Goal: Ask a question

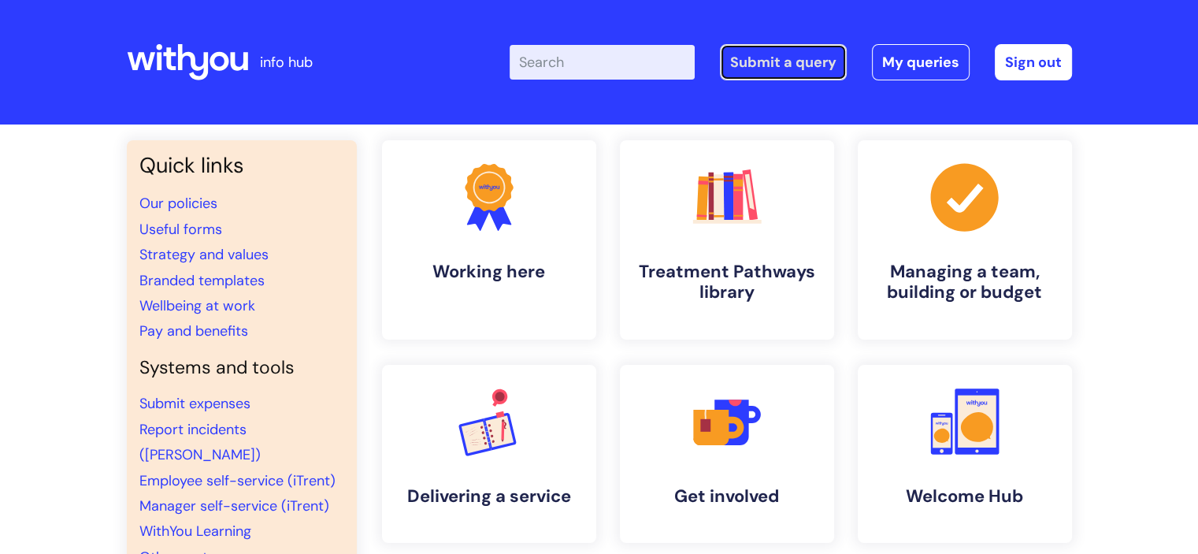
click at [769, 60] on link "Submit a query" at bounding box center [783, 62] width 127 height 36
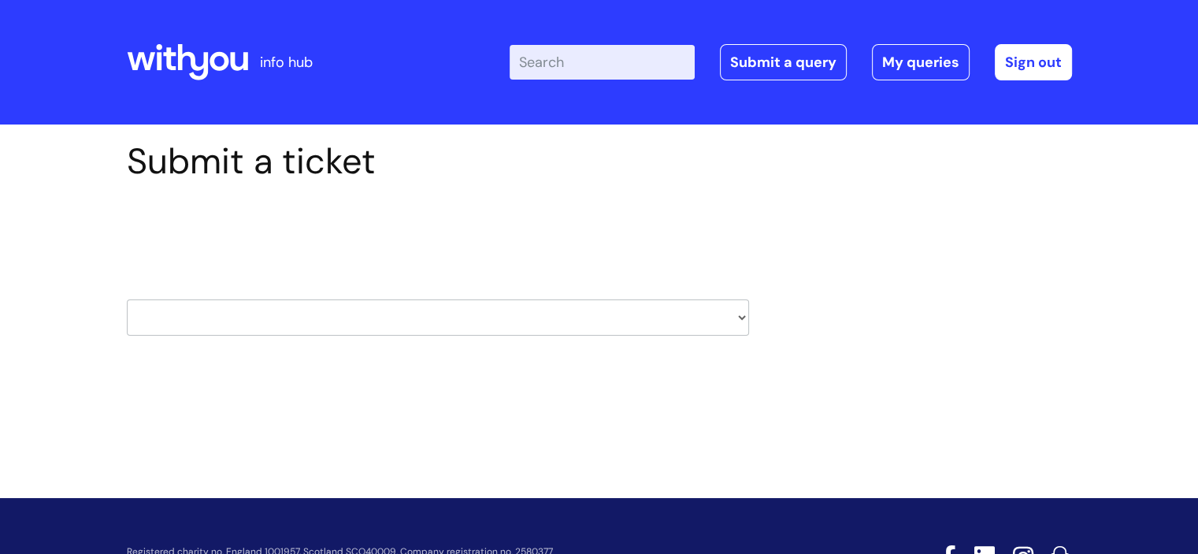
click at [195, 306] on select "HR / People IT and Support Clinical Drug Alerts Finance Accounts Data Support T…" at bounding box center [438, 317] width 622 height 36
select select "hr_/_people"
click at [127, 299] on select "HR / People IT and Support Clinical Drug Alerts Finance Accounts Data Support T…" at bounding box center [438, 317] width 622 height 36
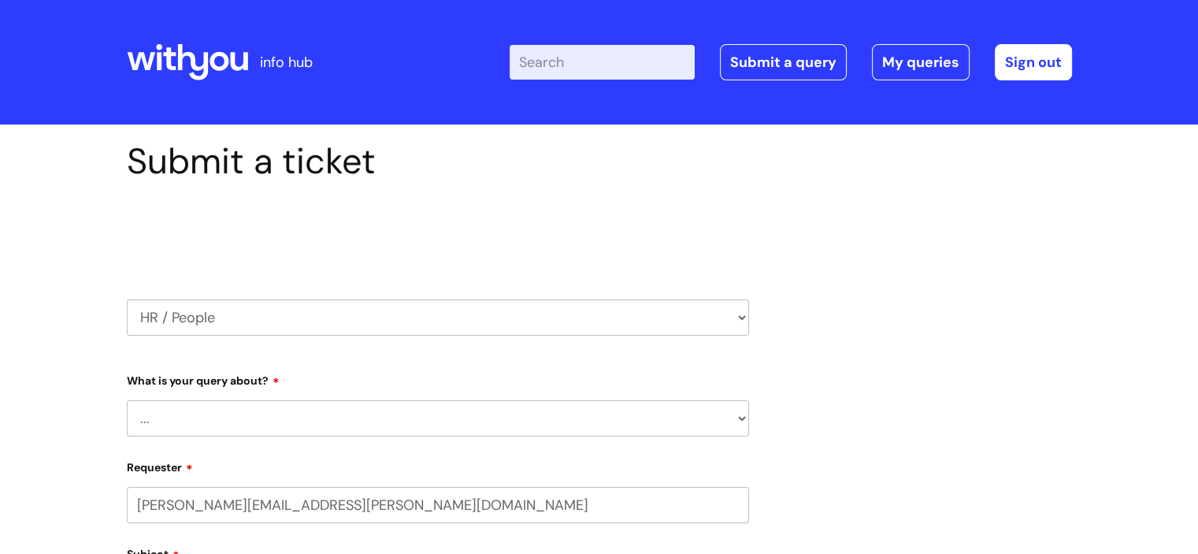
select select "80004157231"
click at [188, 412] on select "... Absence Query Holiday Query Employee change request General HR Query iTrent…" at bounding box center [438, 418] width 622 height 36
select select "Pay Query"
click at [127, 400] on select "... Absence Query Holiday Query Employee change request General HR Query iTrent…" at bounding box center [438, 418] width 622 height 36
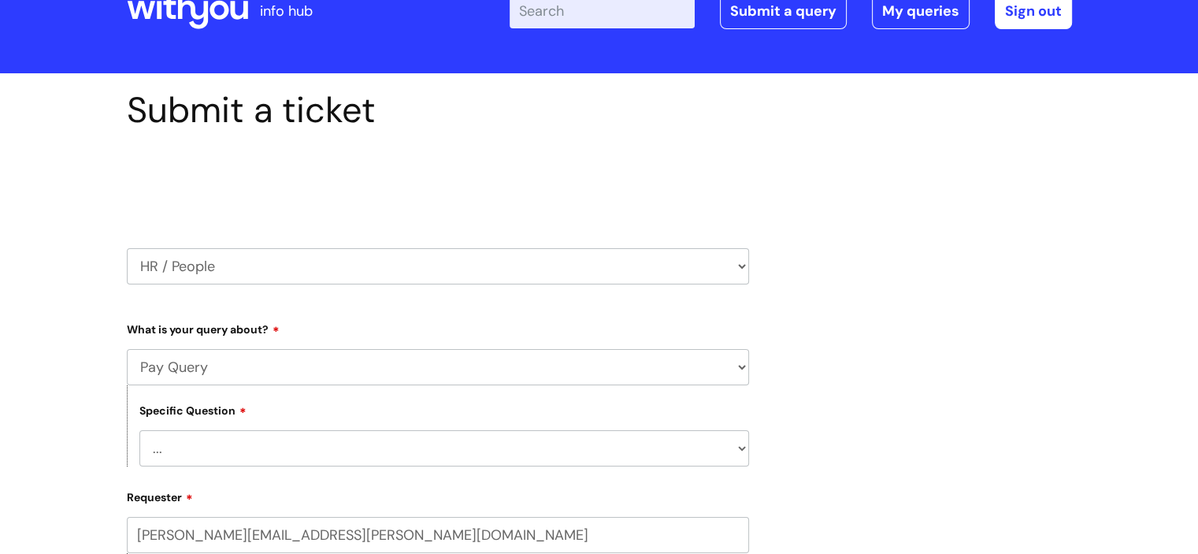
scroll to position [157, 0]
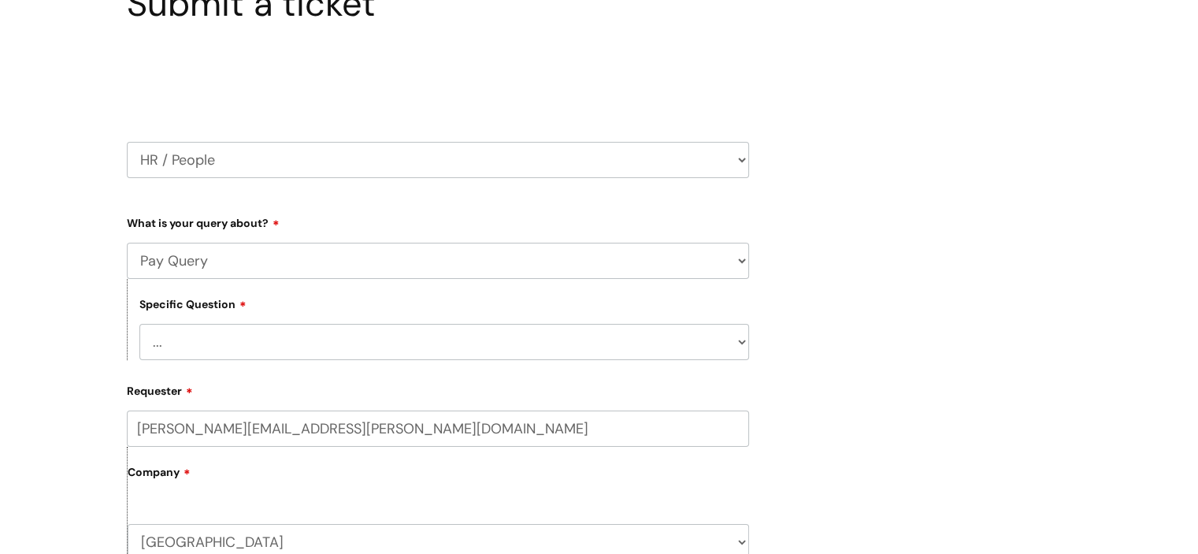
click at [217, 354] on select "... I don’t understand my payslip I think I have been overpaid I think I have b…" at bounding box center [443, 342] width 609 height 36
select select "Other payslip query"
click at [139, 324] on select "... I don’t understand my payslip I think I have been overpaid I think I have b…" at bounding box center [443, 342] width 609 height 36
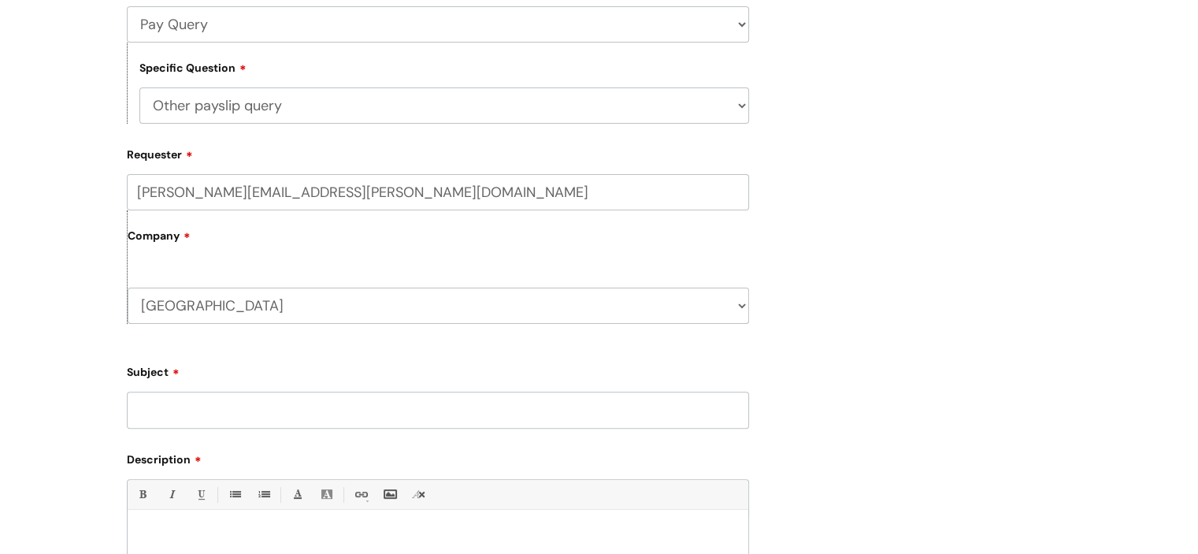
scroll to position [472, 0]
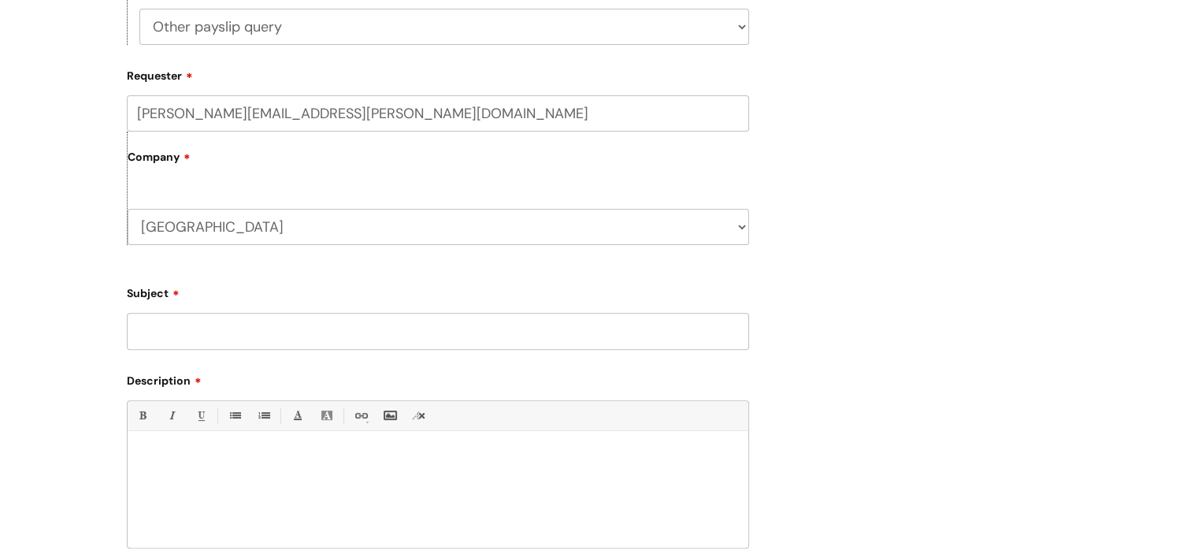
click at [243, 332] on input "Subject" at bounding box center [438, 331] width 622 height 36
type input "October pay"
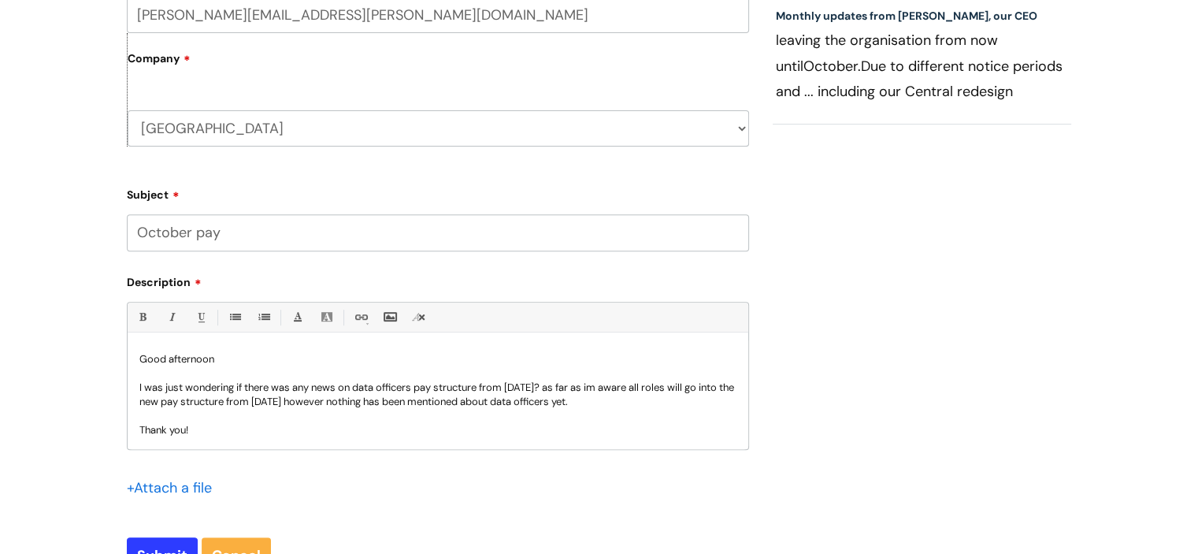
scroll to position [709, 0]
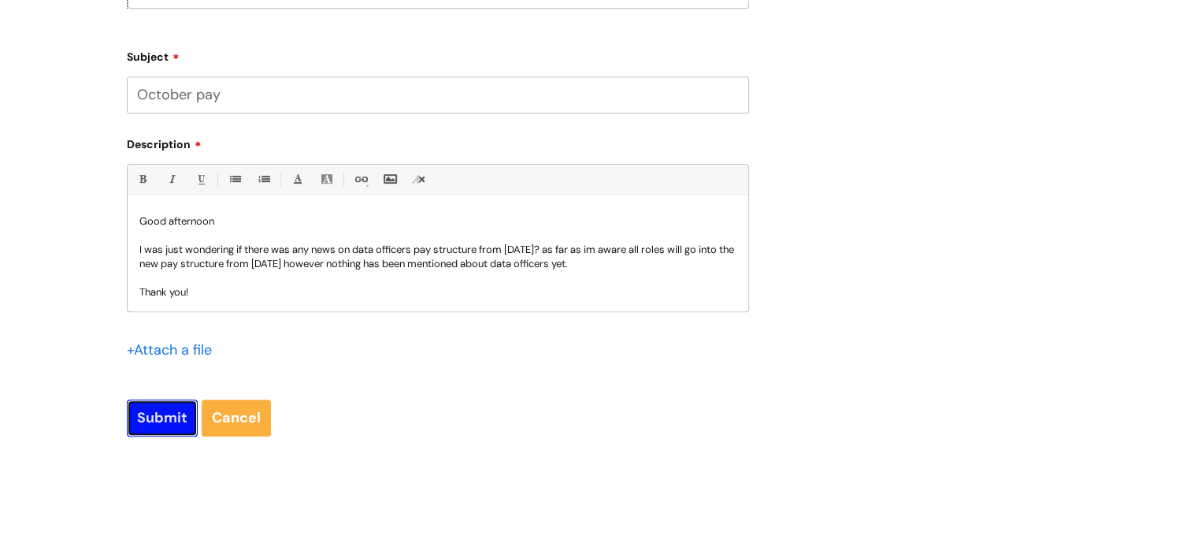
click at [166, 412] on input "Submit" at bounding box center [162, 417] width 71 height 36
type input "Please Wait..."
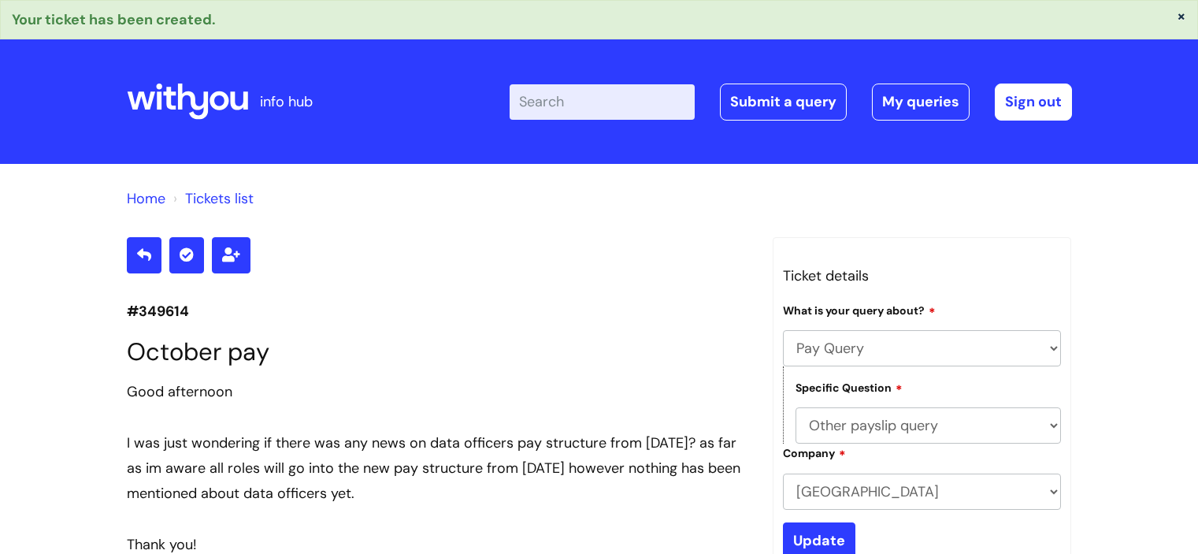
select select "Pay Query"
select select "Other payslip query"
